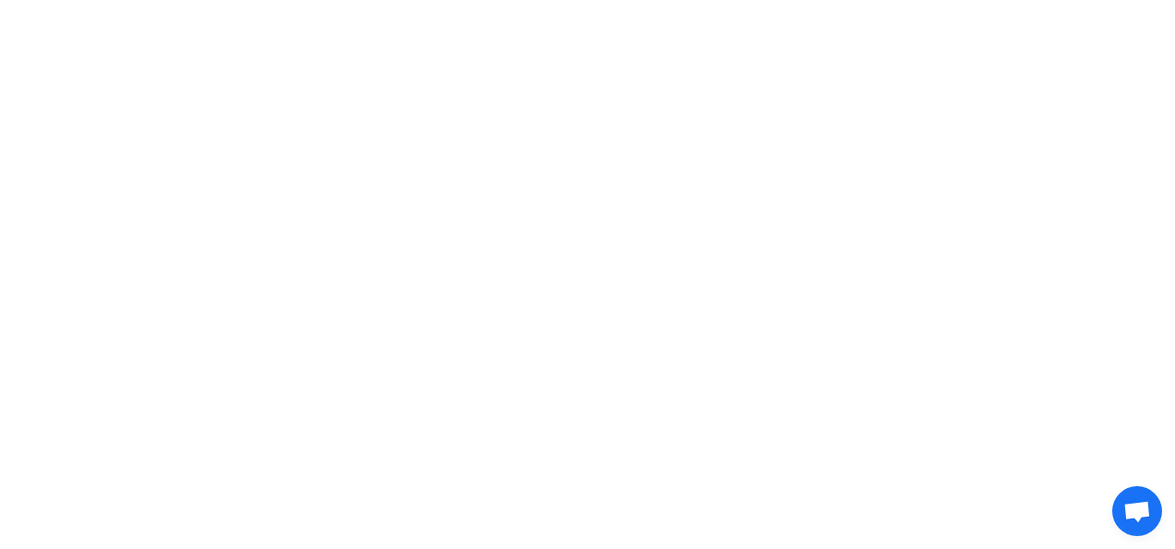
drag, startPoint x: 849, startPoint y: 363, endPoint x: 743, endPoint y: 300, distance: 123.4
click at [842, 54] on html at bounding box center [587, 27] width 1175 height 54
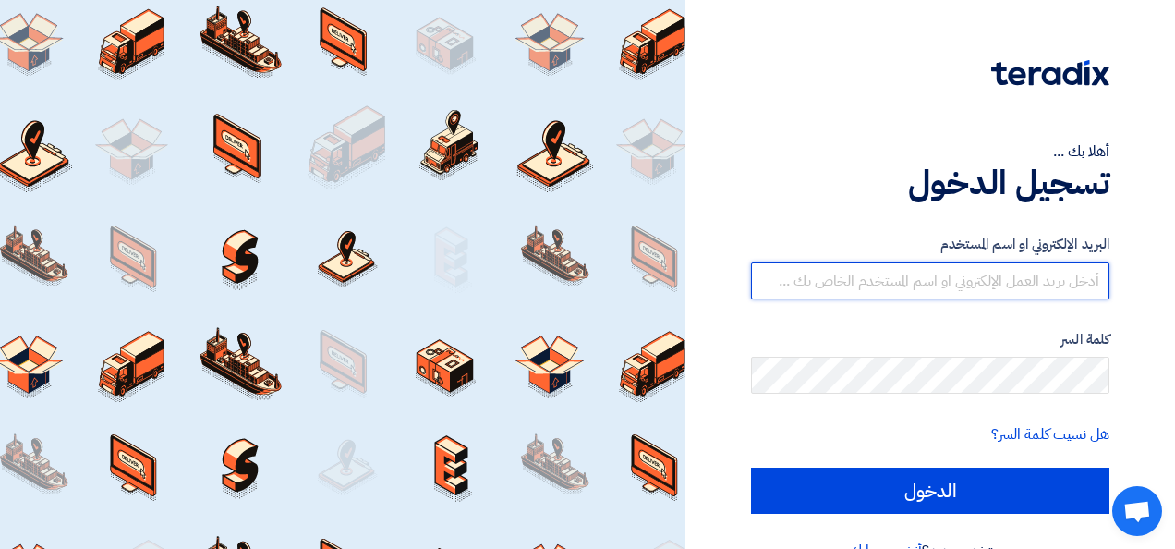
type input "[EMAIL_ADDRESS][DOMAIN_NAME]"
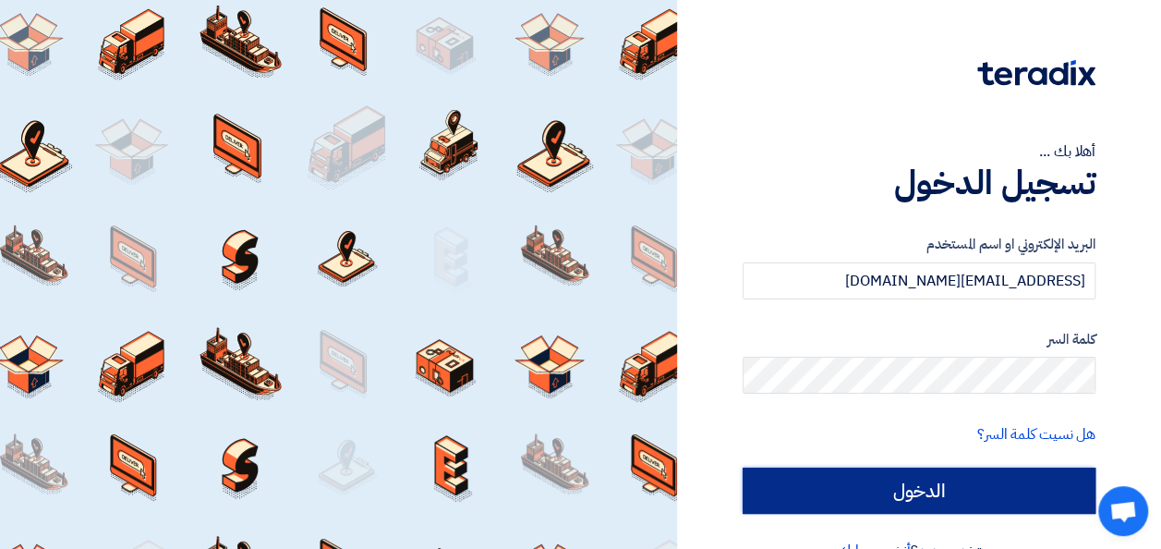
click at [940, 491] on input "الدخول" at bounding box center [919, 490] width 353 height 46
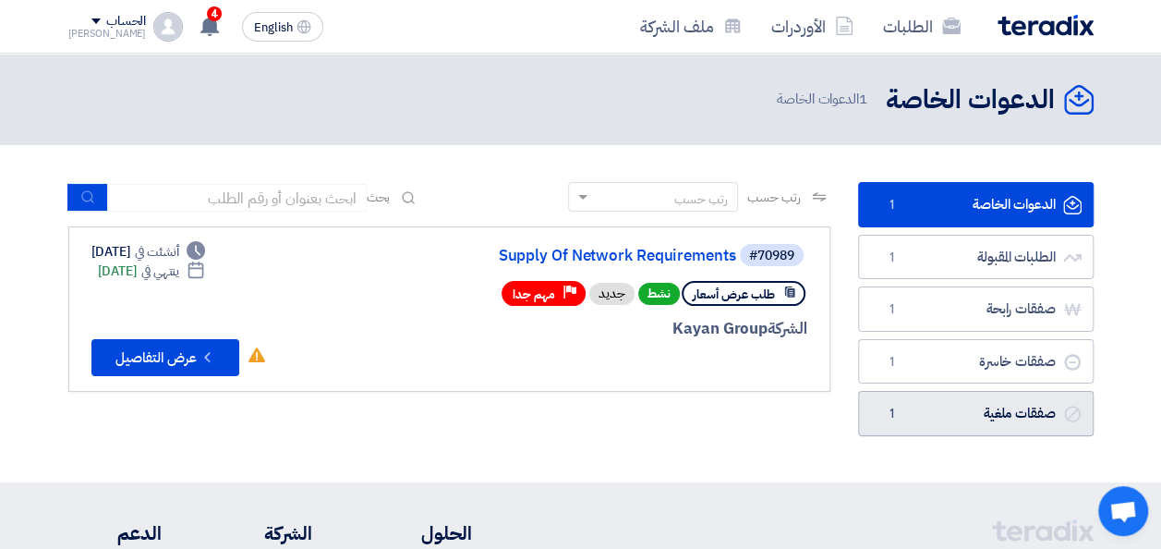
click at [924, 404] on link "صفقات ملغية صفقات ملغية 1" at bounding box center [976, 413] width 236 height 45
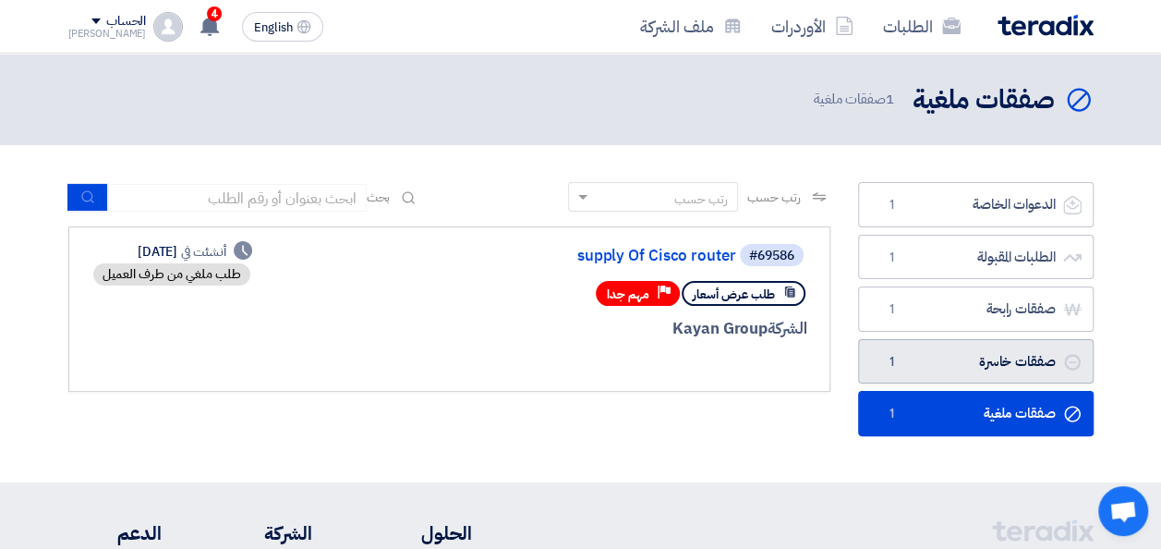
click at [914, 365] on link "صفقات خاسرة صفقات خاسرة 1" at bounding box center [976, 361] width 236 height 45
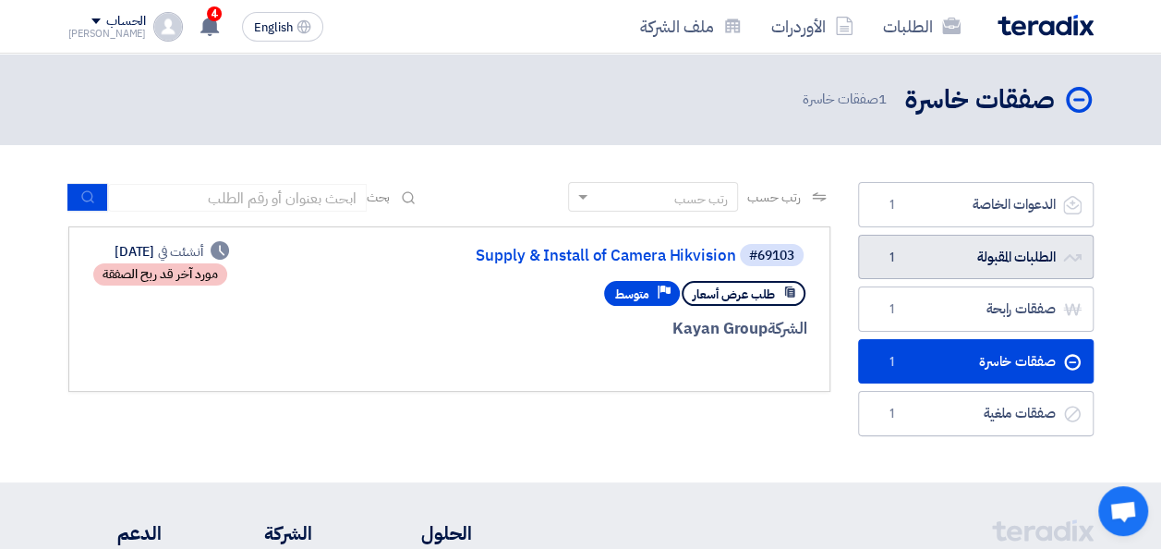
click at [928, 245] on link "الطلبات المقبولة الطلبات المقبولة 1" at bounding box center [976, 257] width 236 height 45
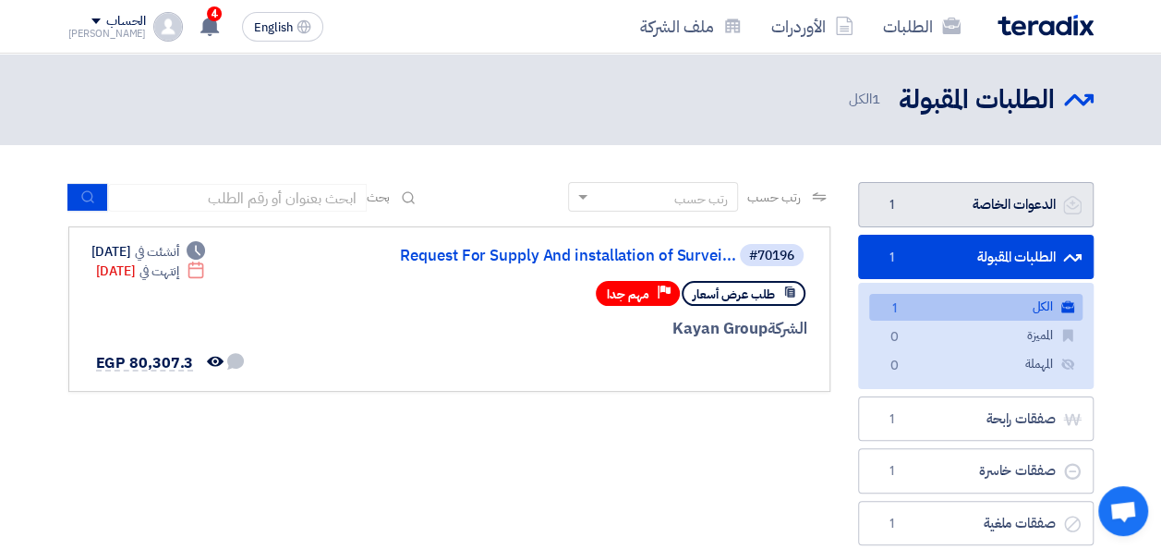
click at [943, 210] on link "الدعوات الخاصة الدعوات الخاصة 1" at bounding box center [976, 204] width 236 height 45
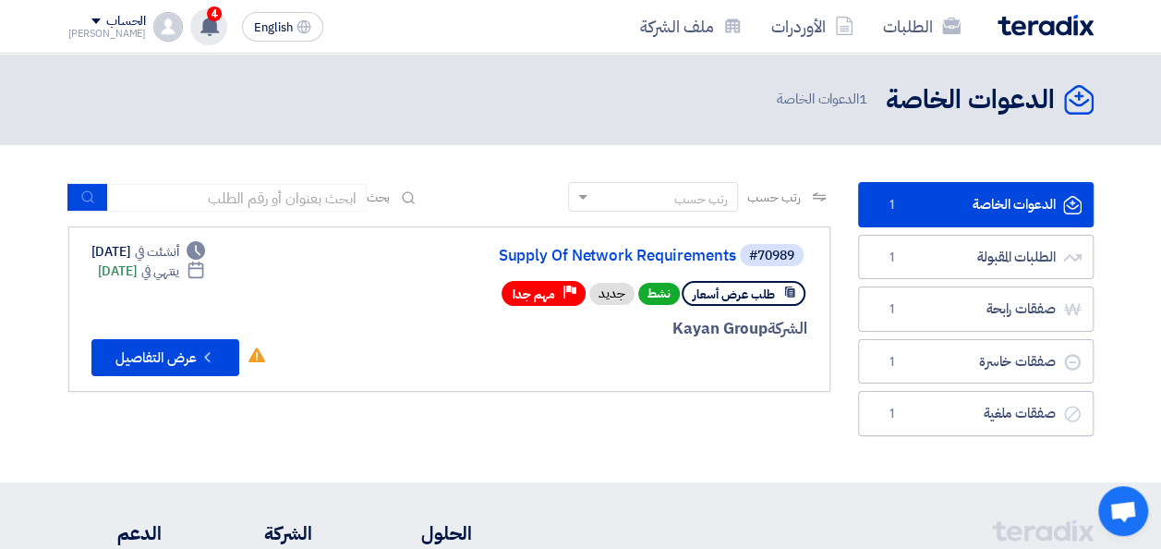
click at [200, 31] on use at bounding box center [209, 26] width 18 height 20
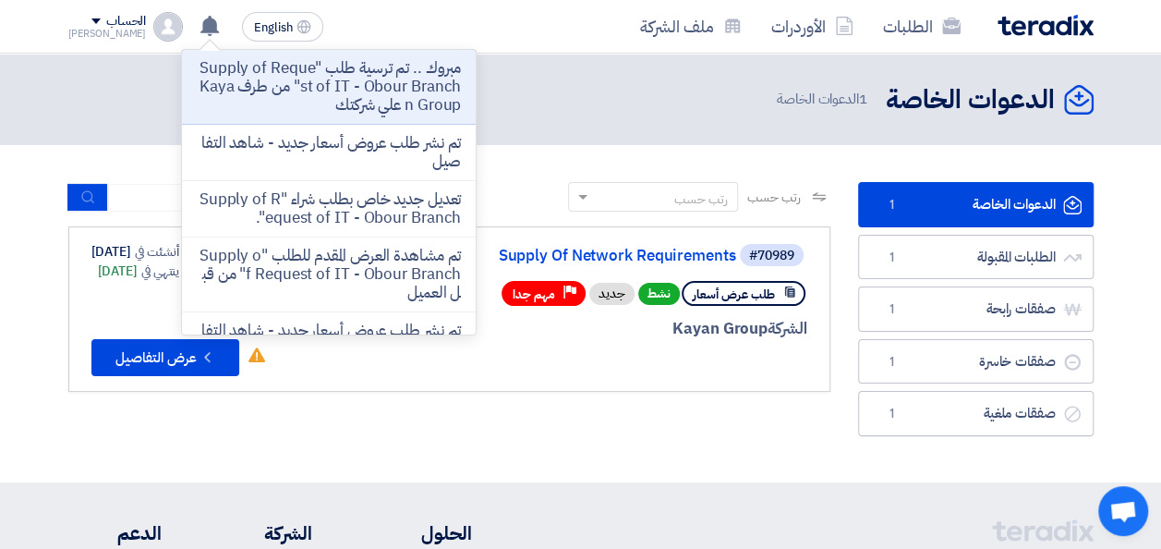
click at [601, 113] on div "الدعوات الخاصة الدعوات الخاصة 1 الدعوات الخاصة" at bounding box center [581, 99] width 1026 height 36
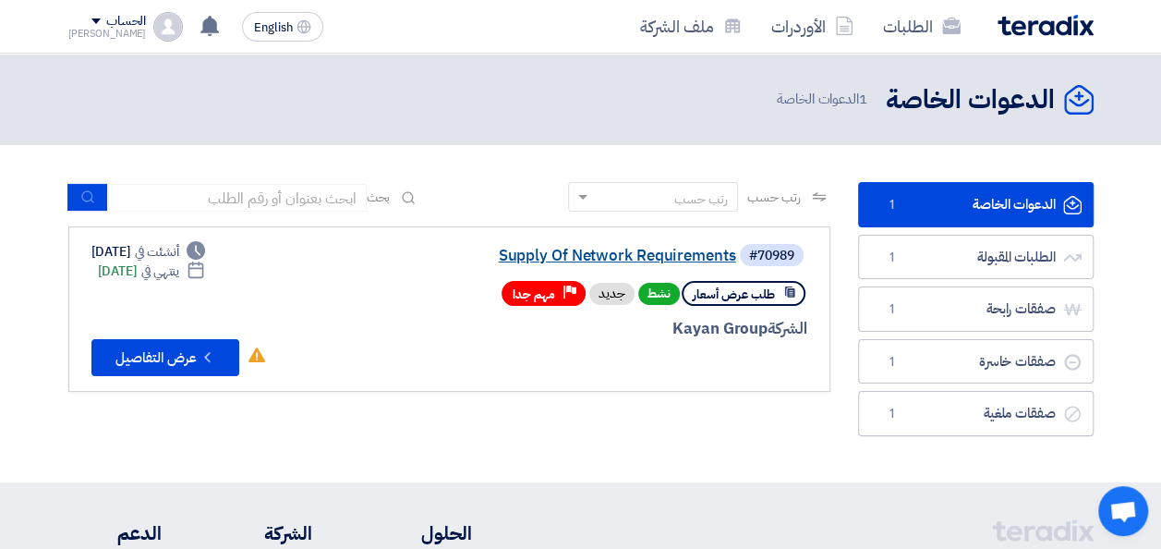
click at [682, 262] on link "Supply Of Network Requirements" at bounding box center [552, 256] width 370 height 17
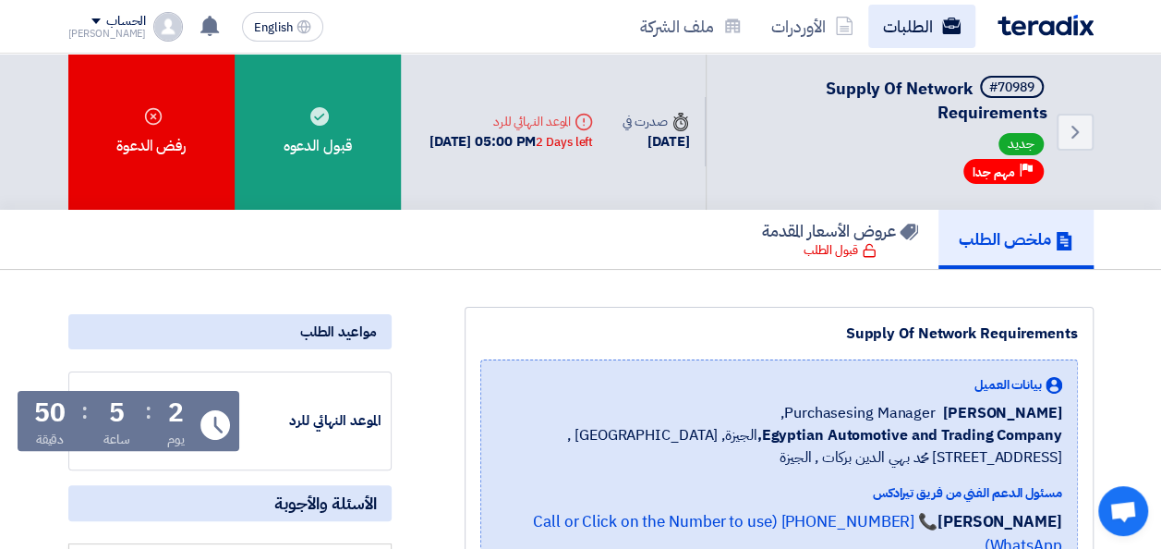
click at [916, 24] on link "الطلبات" at bounding box center [921, 26] width 107 height 43
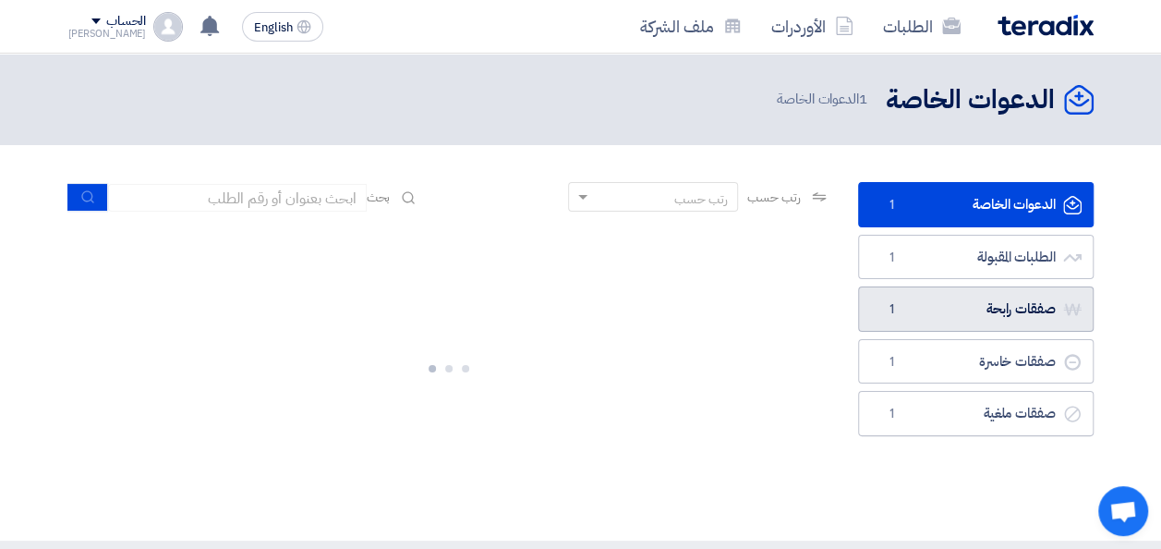
click at [986, 305] on link "صفقات رابحة صفقات رابحة 1" at bounding box center [976, 308] width 236 height 45
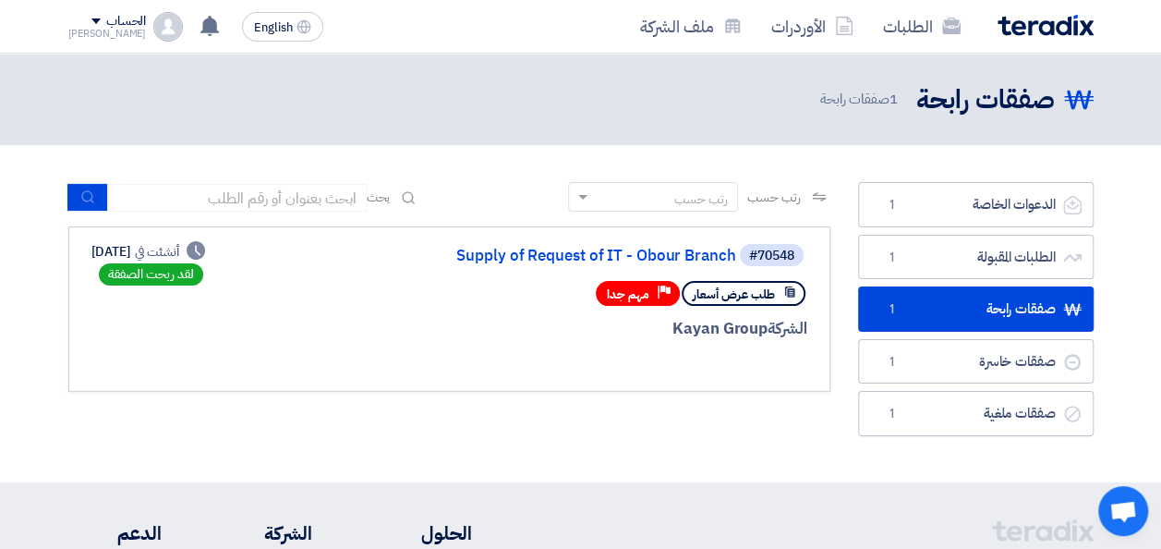
click at [551, 255] on link "Supply of Request of IT - Obour Branch" at bounding box center [552, 256] width 370 height 17
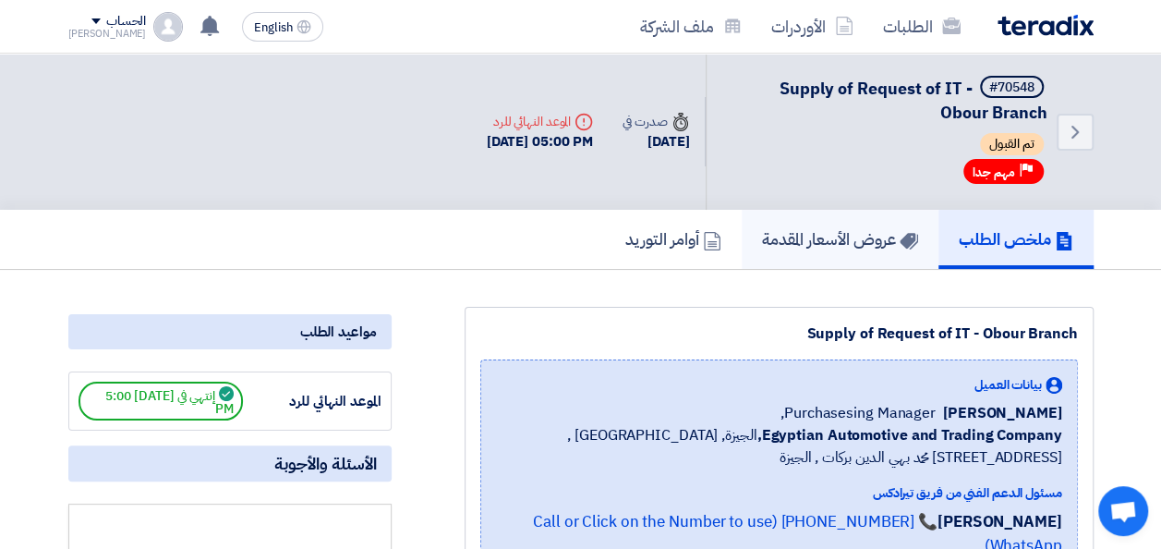
click at [793, 244] on h5 "عروض الأسعار المقدمة" at bounding box center [840, 238] width 156 height 21
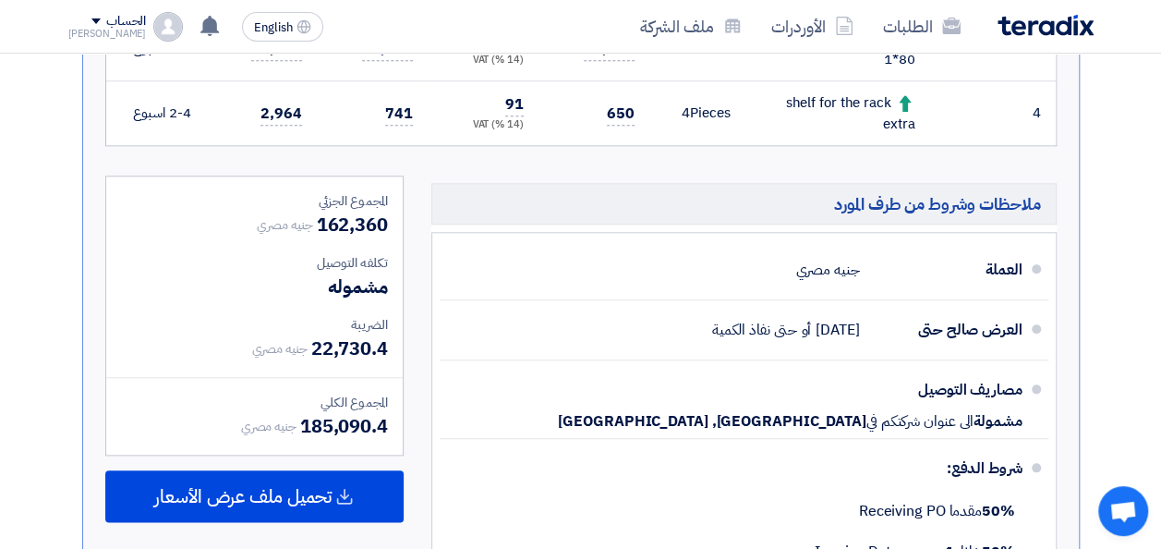
scroll to position [1293, 0]
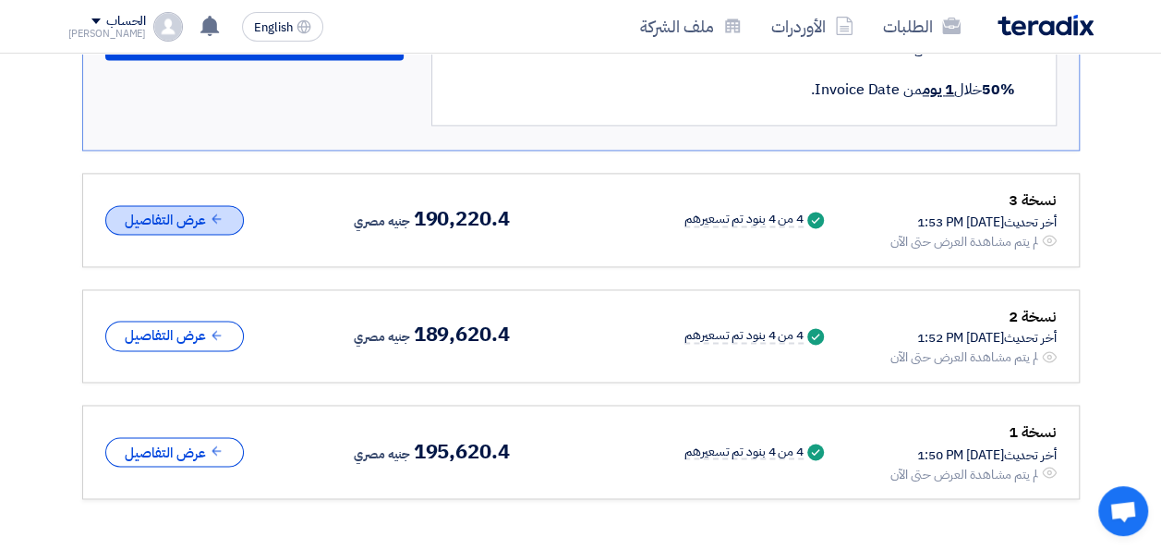
click at [200, 218] on button "عرض التفاصيل" at bounding box center [174, 220] width 139 height 30
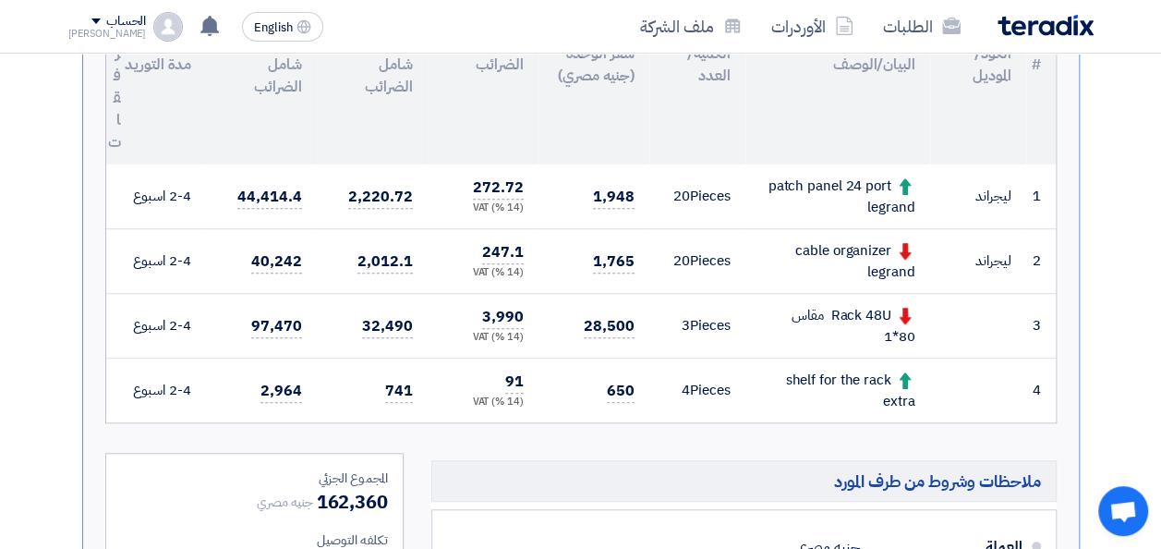
scroll to position [0, 0]
